Goal: Transaction & Acquisition: Download file/media

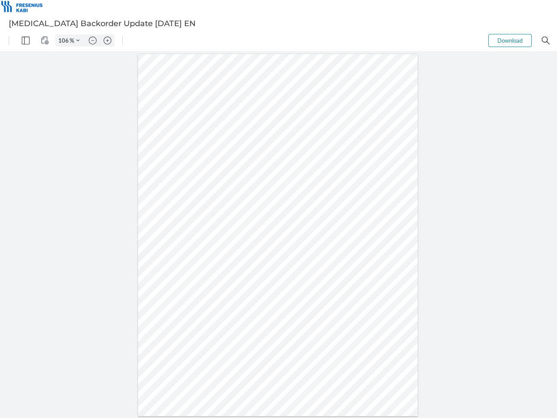
click at [26, 40] on img "Panel" at bounding box center [26, 41] width 8 height 8
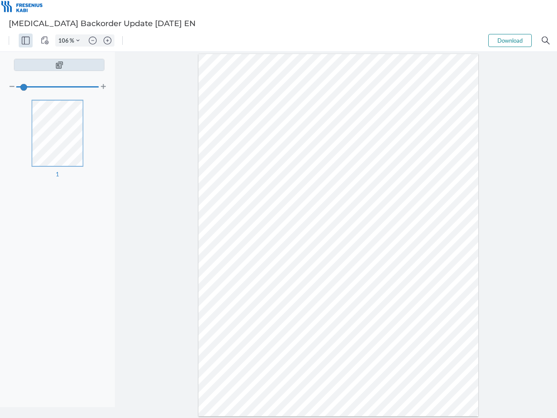
click at [45, 40] on img "View Controls" at bounding box center [45, 41] width 8 height 8
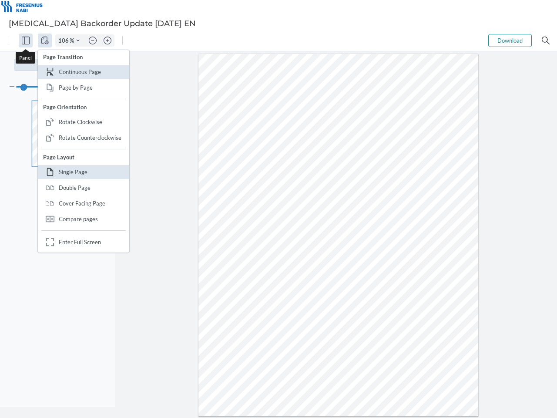
click at [65, 40] on input "106" at bounding box center [63, 41] width 14 height 8
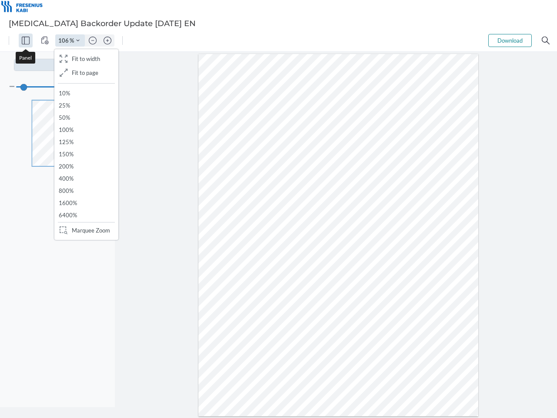
click at [78, 40] on img "Zoom Controls" at bounding box center [77, 40] width 3 height 3
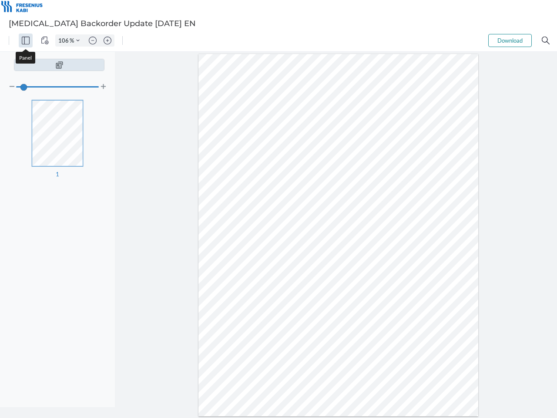
click at [93, 40] on img "Zoom out" at bounding box center [93, 41] width 8 height 8
click at [108, 40] on img "Zoom in" at bounding box center [108, 41] width 8 height 8
type input "106"
click at [510, 40] on button "Download" at bounding box center [510, 40] width 44 height 13
click at [546, 40] on img "Search" at bounding box center [546, 41] width 8 height 8
